Goal: Information Seeking & Learning: Check status

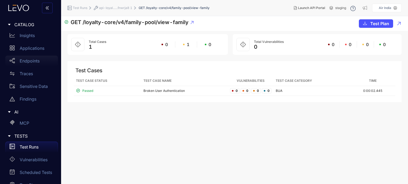
click at [31, 62] on p "Endpoints" at bounding box center [30, 61] width 20 height 5
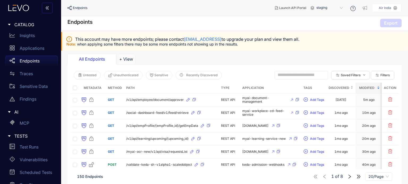
scroll to position [27, 0]
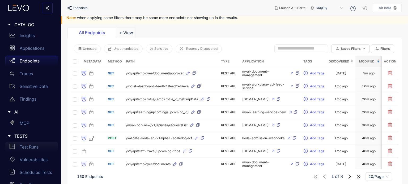
click at [30, 149] on p "Test Runs" at bounding box center [29, 147] width 19 height 5
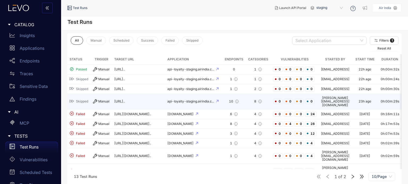
click at [160, 100] on td "[URL].." at bounding box center [138, 101] width 53 height 15
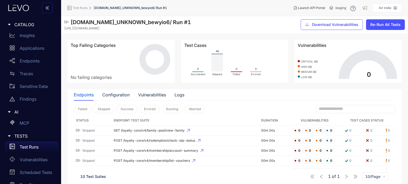
click at [82, 8] on span "Test Runs" at bounding box center [80, 8] width 15 height 4
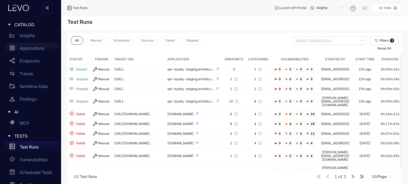
click at [39, 45] on div "Applications" at bounding box center [31, 48] width 53 height 11
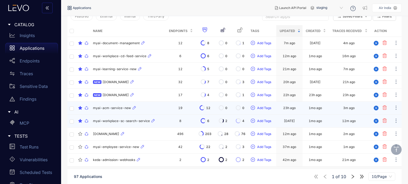
scroll to position [72, 0]
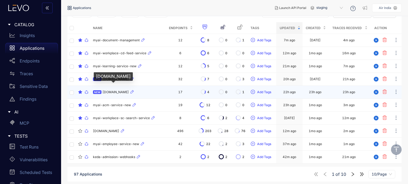
click at [129, 93] on span "[DOMAIN_NAME]" at bounding box center [115, 93] width 26 height 4
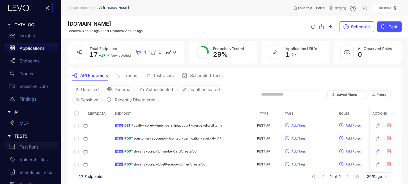
click at [37, 147] on p "Test Runs" at bounding box center [29, 147] width 19 height 5
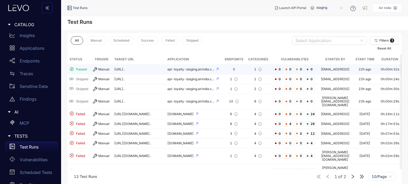
click at [101, 70] on div "Manual" at bounding box center [101, 69] width 17 height 4
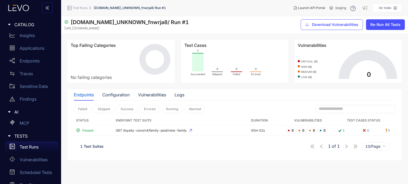
click at [81, 8] on span "Test Runs" at bounding box center [80, 8] width 15 height 4
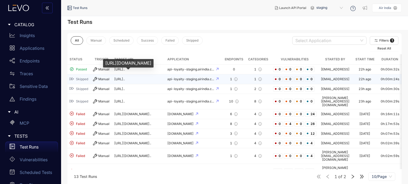
click at [125, 77] on span "[URL].." at bounding box center [119, 79] width 11 height 4
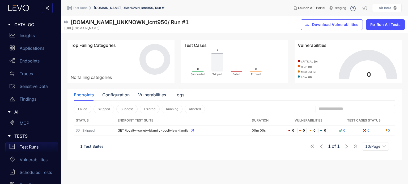
click at [84, 7] on span "Test Runs" at bounding box center [80, 8] width 15 height 4
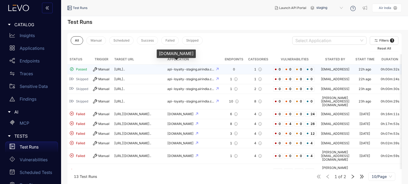
click at [193, 73] on td "api-loyalty-staging.airindia.c..." at bounding box center [193, 70] width 57 height 10
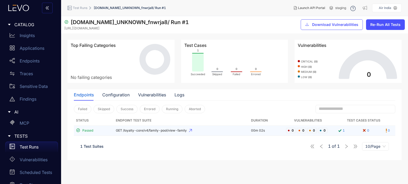
click at [147, 131] on span "GET /loyalty-core/v4/family-pool/view-family" at bounding box center [181, 131] width 131 height 4
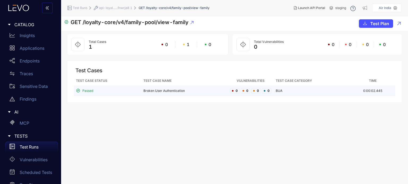
click at [202, 92] on td "Broken User Authentication" at bounding box center [184, 91] width 87 height 10
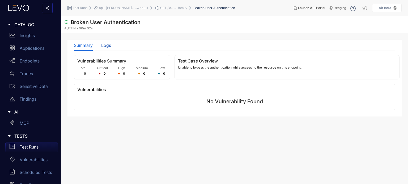
click at [103, 44] on div "Logs" at bounding box center [106, 45] width 10 height 5
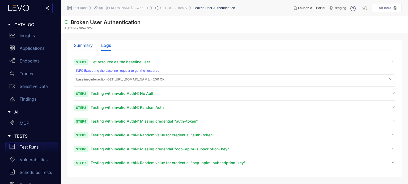
click at [91, 45] on div "Summary" at bounding box center [83, 45] width 19 height 5
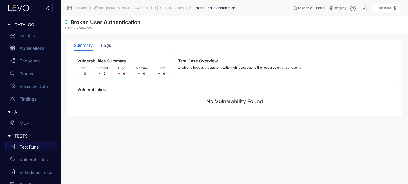
click at [87, 9] on span "Test Runs" at bounding box center [80, 8] width 15 height 4
